Goal: Task Accomplishment & Management: Complete application form

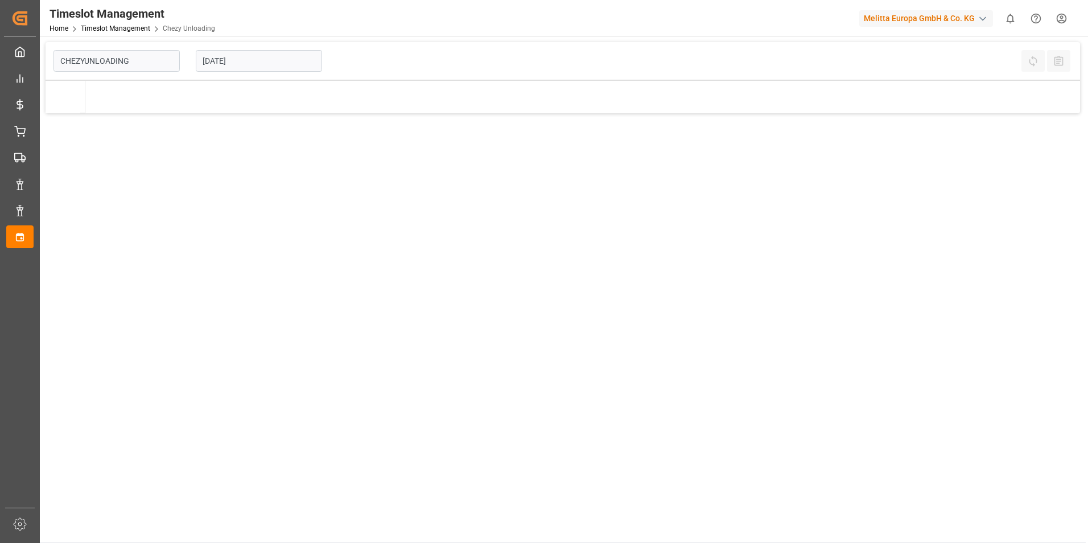
type input "Chezy Unloading"
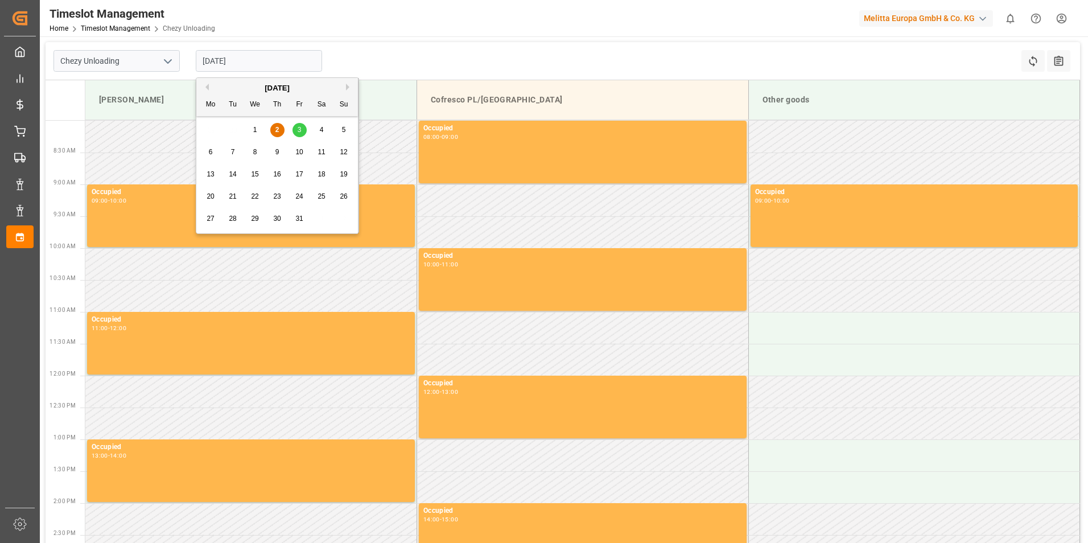
click at [258, 60] on input "[DATE]" at bounding box center [259, 61] width 126 height 22
click at [236, 151] on div "7" at bounding box center [233, 153] width 14 height 14
type input "[DATE]"
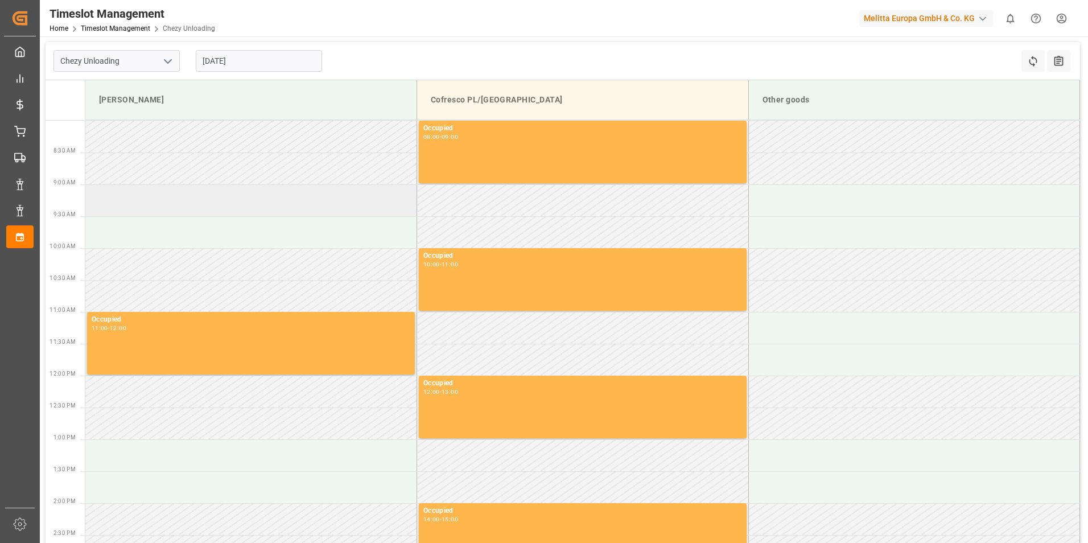
click at [227, 204] on td at bounding box center [251, 200] width 332 height 32
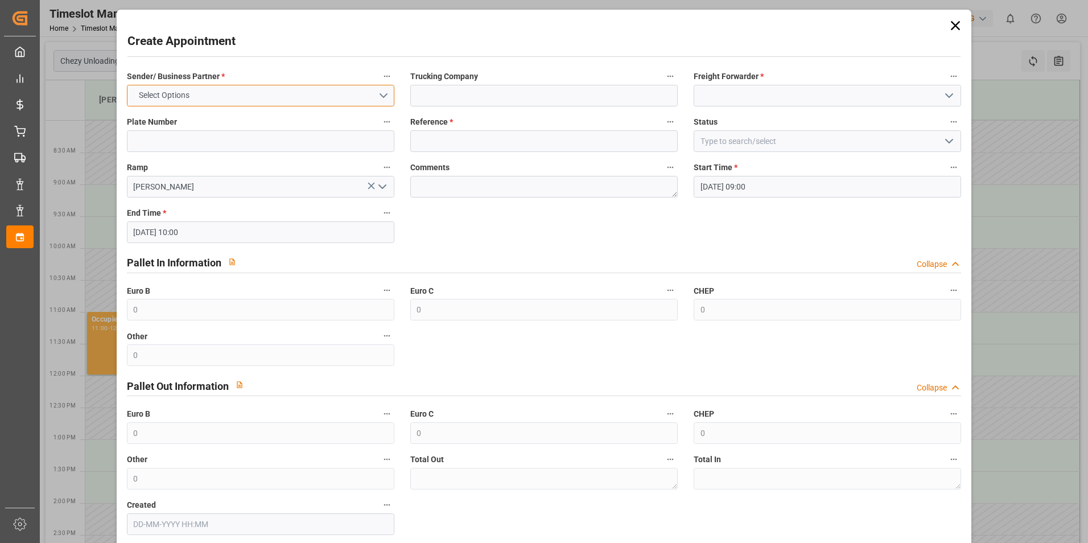
click at [379, 98] on button "Select Options" at bounding box center [260, 96] width 267 height 22
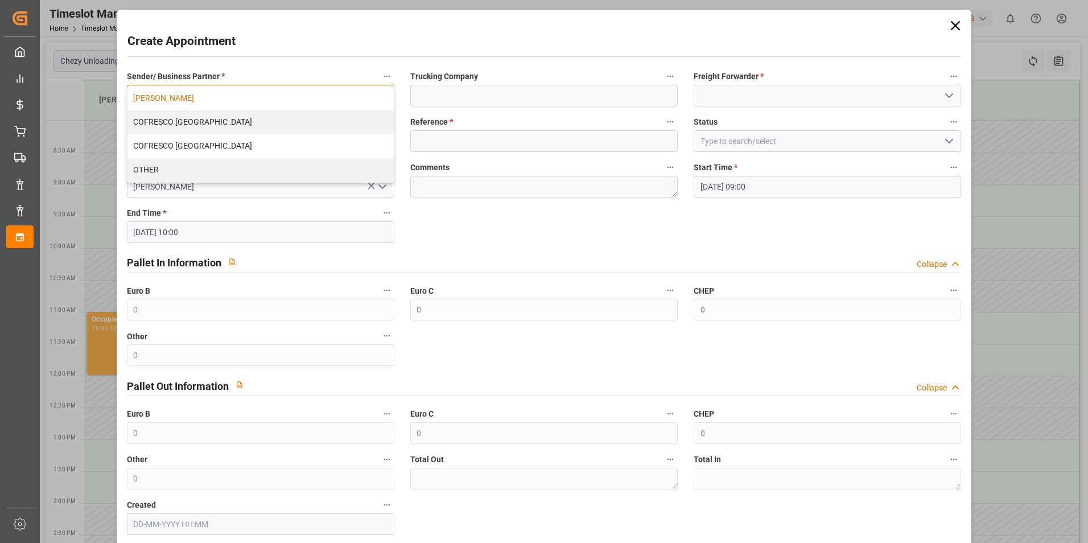
click at [233, 91] on div "[PERSON_NAME]" at bounding box center [260, 98] width 266 height 24
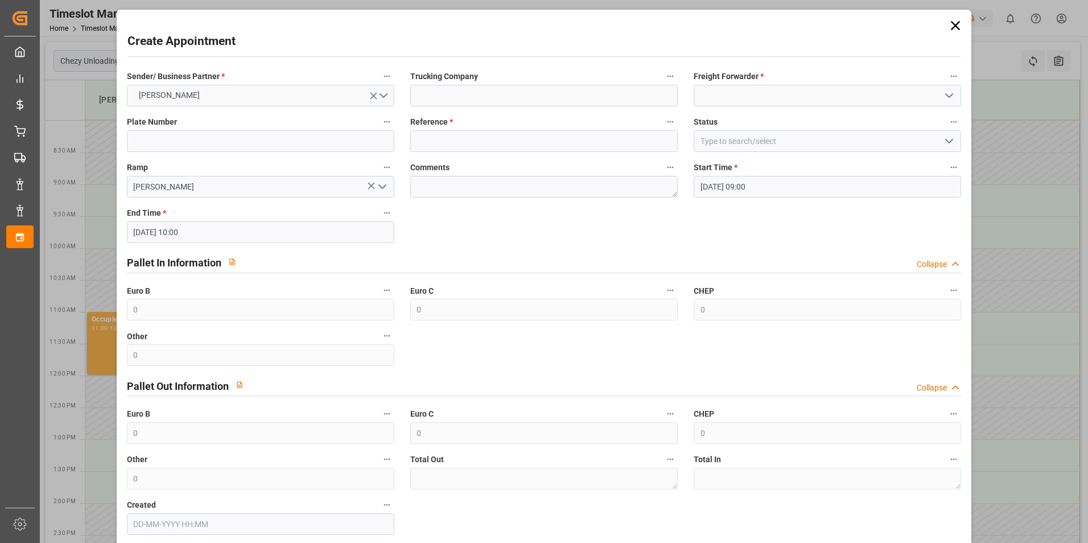
click at [548, 80] on label "Trucking Company" at bounding box center [543, 77] width 267 height 16
click at [663, 80] on button "Trucking Company" at bounding box center [670, 76] width 15 height 15
click at [558, 95] on div at bounding box center [544, 271] width 1088 height 543
click at [559, 97] on input at bounding box center [543, 96] width 267 height 22
type input "skat"
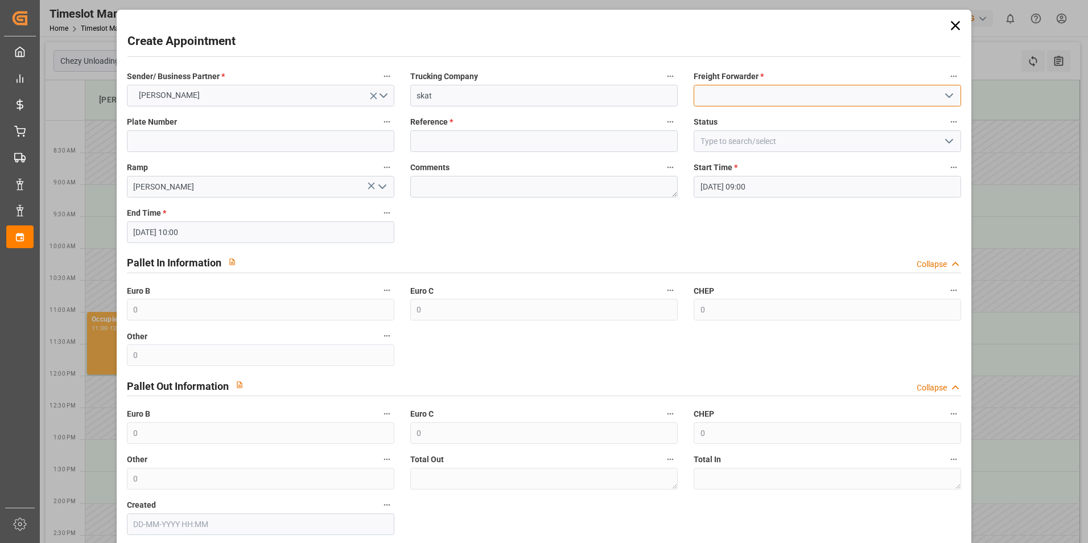
click at [739, 100] on input at bounding box center [827, 96] width 267 height 22
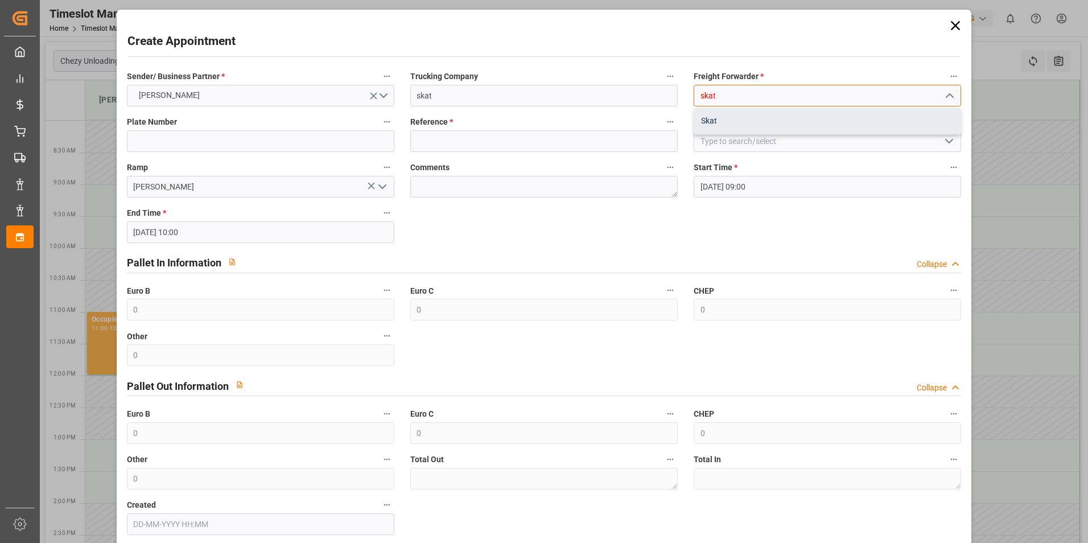
click at [726, 121] on div "Skat" at bounding box center [827, 121] width 266 height 26
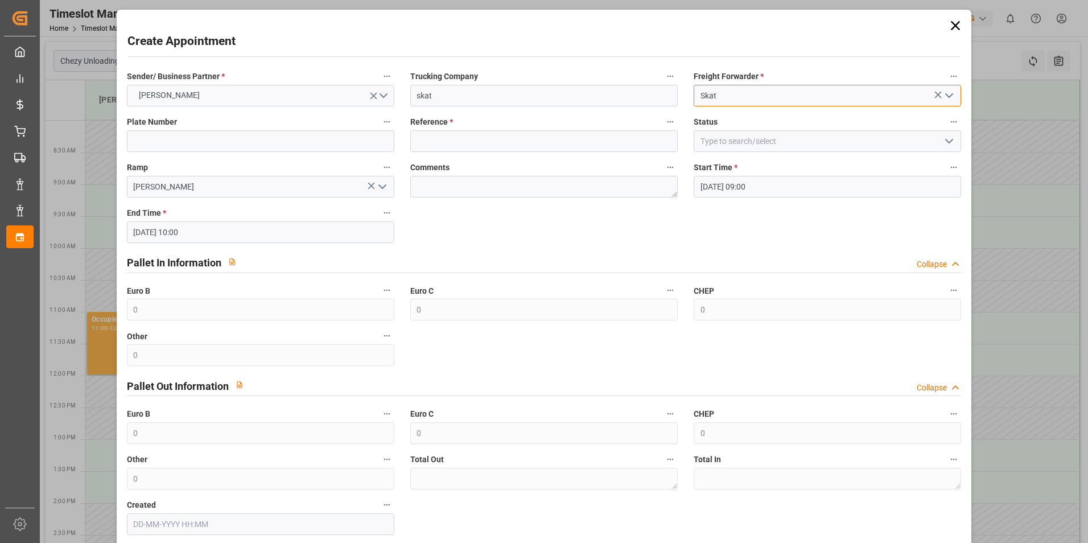
type input "Skat"
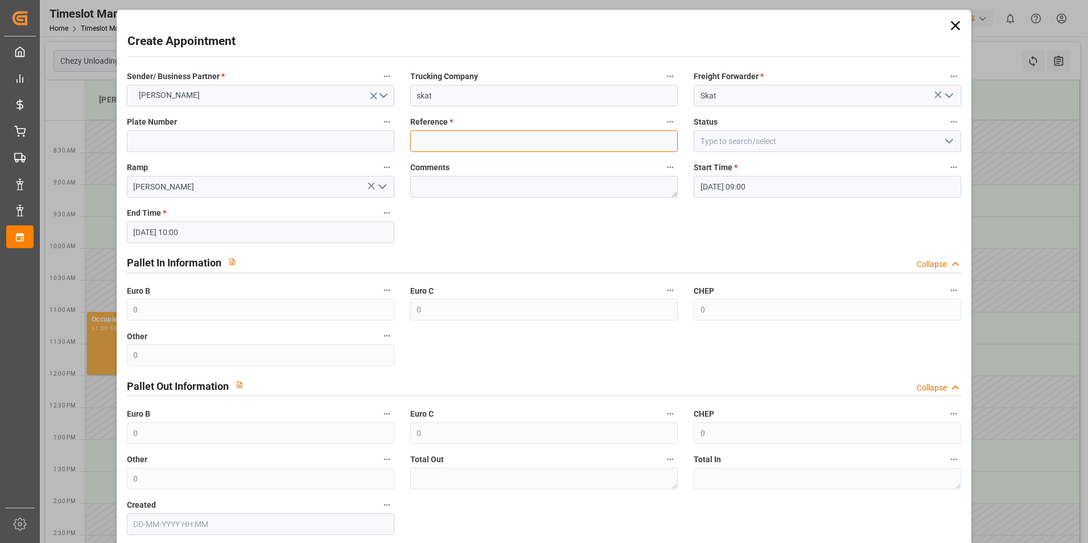
click at [645, 135] on input at bounding box center [543, 141] width 267 height 22
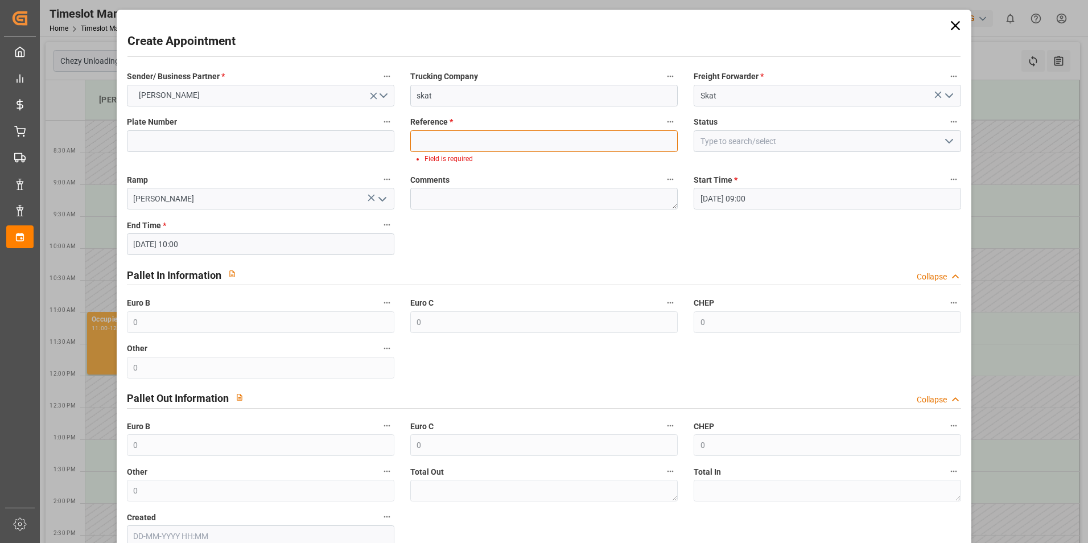
click at [588, 145] on input at bounding box center [543, 141] width 267 height 22
paste input "400053534"
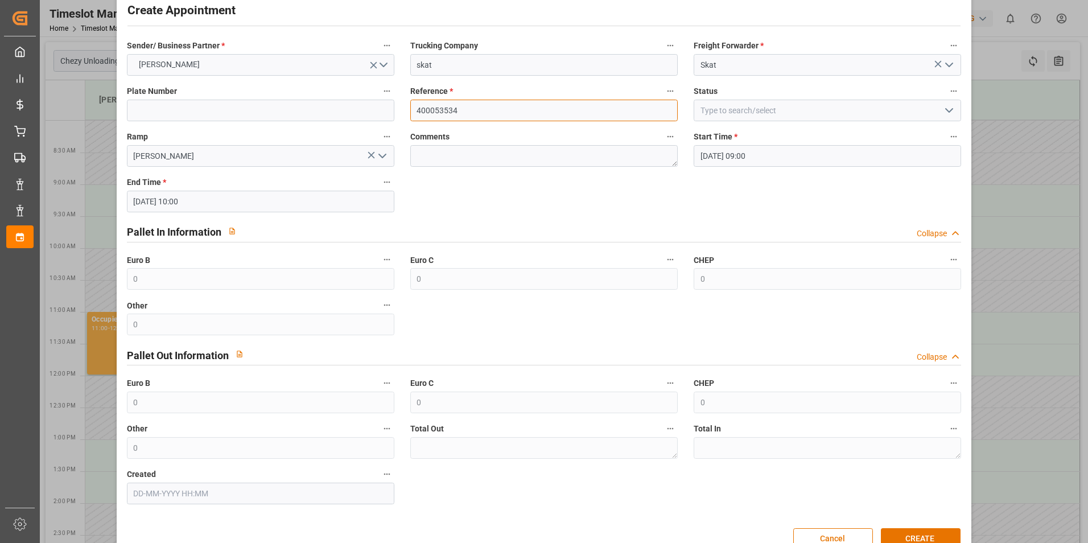
scroll to position [58, 0]
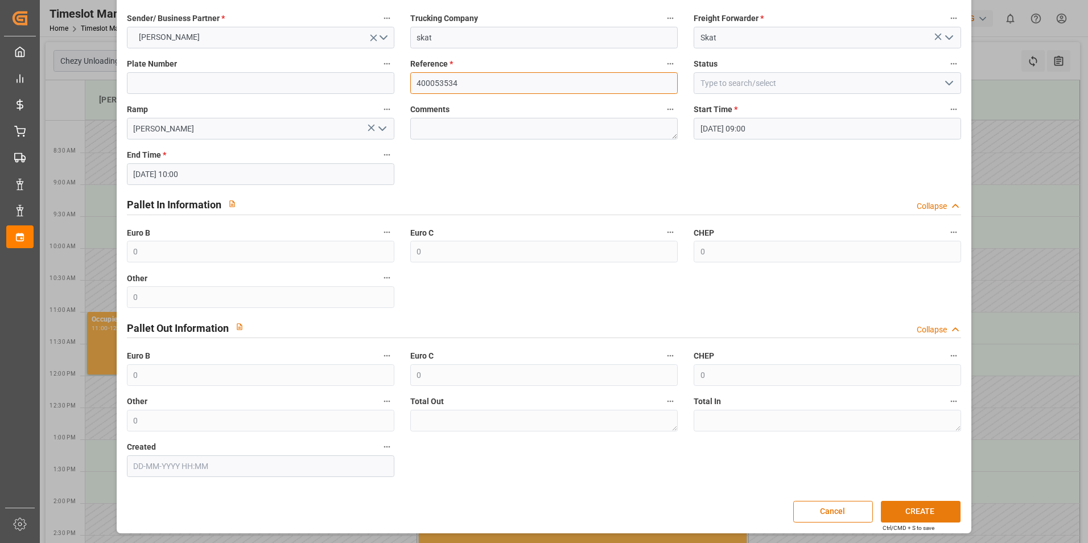
type input "400053534"
click at [910, 508] on button "CREATE" at bounding box center [921, 512] width 80 height 22
